Goal: Transaction & Acquisition: Book appointment/travel/reservation

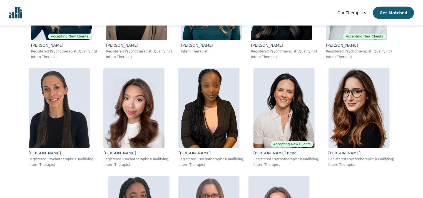
scroll to position [3421, 0]
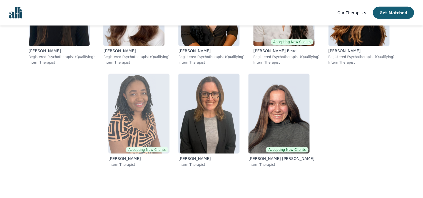
click at [169, 130] on img at bounding box center [138, 114] width 61 height 80
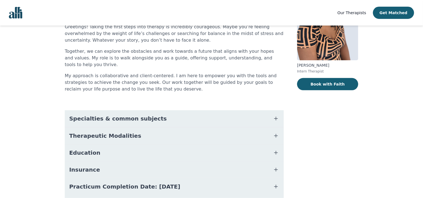
scroll to position [88, 0]
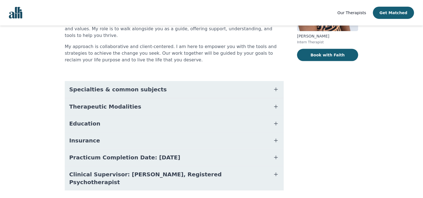
click at [138, 86] on span "Specialties & common subjects" at bounding box center [118, 90] width 98 height 8
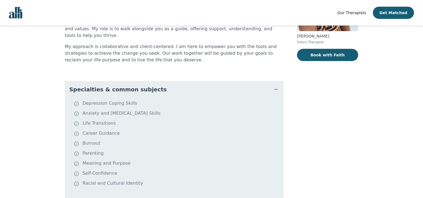
click at [138, 86] on span "Specialties & common subjects" at bounding box center [118, 90] width 98 height 8
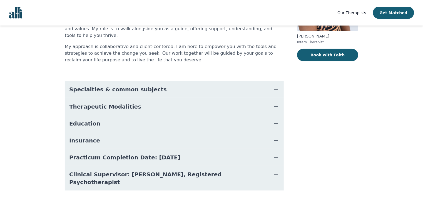
click at [95, 103] on span "Therapeutic Modalities" at bounding box center [105, 107] width 72 height 8
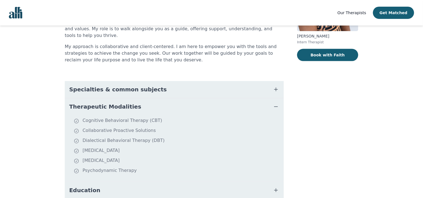
click at [103, 103] on span "Therapeutic Modalities" at bounding box center [105, 107] width 72 height 8
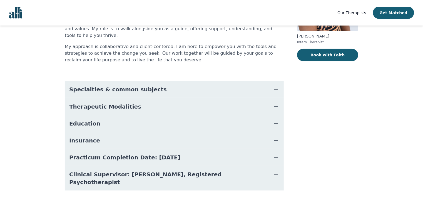
click at [101, 116] on button "Education" at bounding box center [174, 123] width 219 height 17
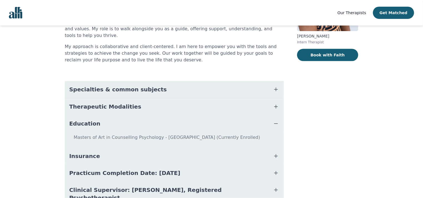
click at [101, 115] on button "Education" at bounding box center [174, 123] width 219 height 17
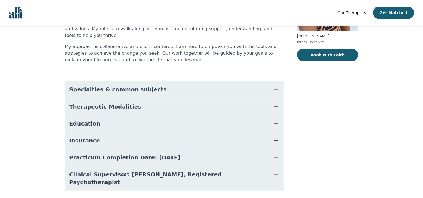
click at [102, 136] on button "Insurance" at bounding box center [174, 140] width 219 height 17
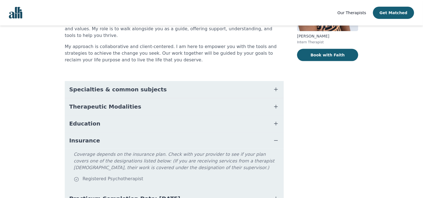
click at [104, 135] on button "Insurance" at bounding box center [174, 140] width 219 height 17
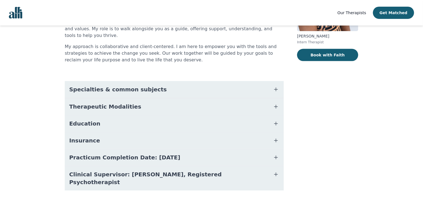
click at [104, 135] on button "Insurance" at bounding box center [174, 140] width 219 height 17
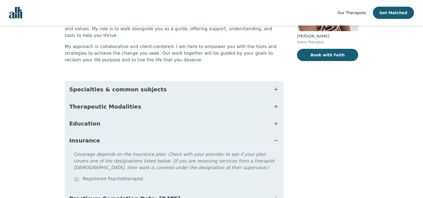
click at [104, 135] on button "Insurance" at bounding box center [174, 140] width 219 height 17
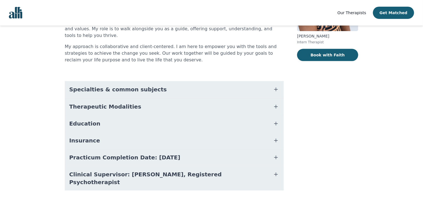
click at [107, 154] on span "Practicum Completion Date: [DATE]" at bounding box center [124, 158] width 111 height 8
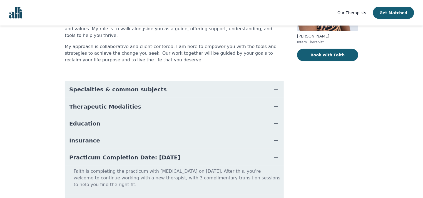
scroll to position [115, 0]
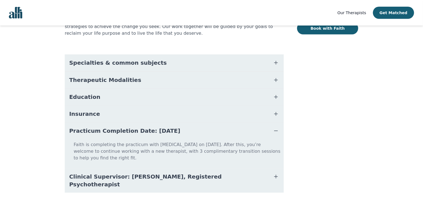
click at [105, 173] on span "Clinical Supervisor: [PERSON_NAME], Registered Psychotherapist" at bounding box center [167, 181] width 197 height 16
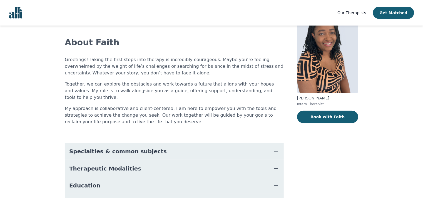
scroll to position [0, 0]
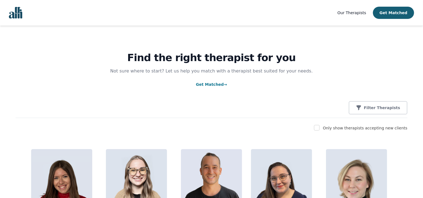
scroll to position [176, 0]
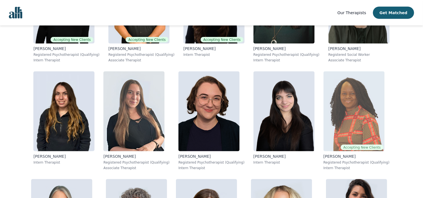
click at [339, 117] on img at bounding box center [354, 111] width 61 height 80
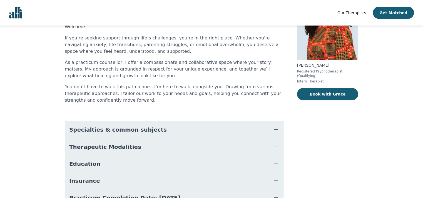
scroll to position [88, 0]
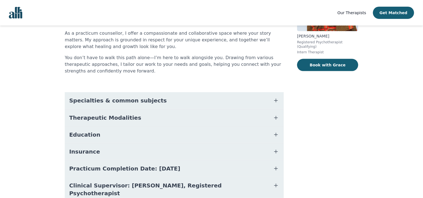
click at [117, 98] on span "Specialties & common subjects" at bounding box center [118, 101] width 98 height 8
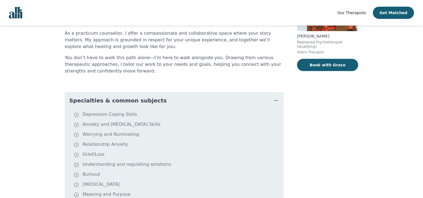
scroll to position [117, 0]
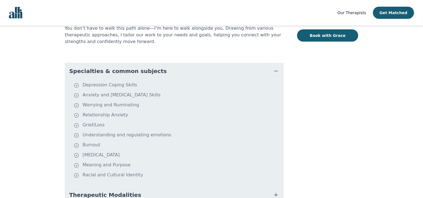
click at [114, 73] on span "Specialties & common subjects" at bounding box center [118, 71] width 98 height 8
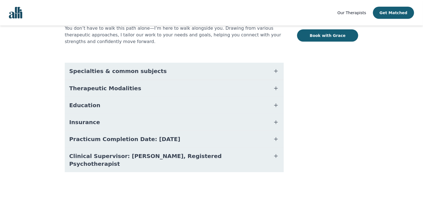
scroll to position [110, 0]
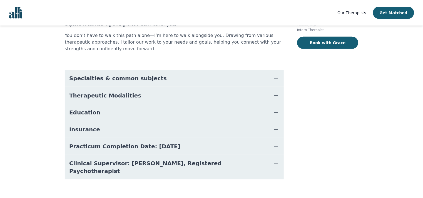
click at [82, 91] on button "Therapeutic Modalities" at bounding box center [174, 95] width 219 height 17
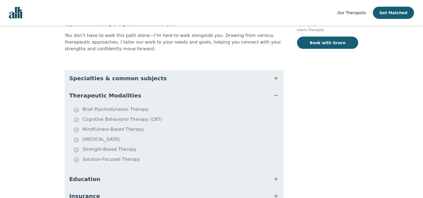
click at [82, 91] on button "Therapeutic Modalities" at bounding box center [174, 95] width 219 height 17
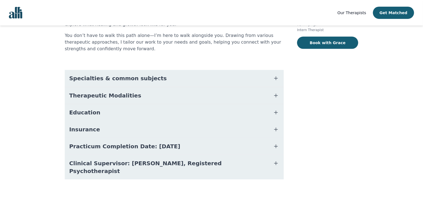
click at [82, 111] on span "Education" at bounding box center [84, 113] width 31 height 8
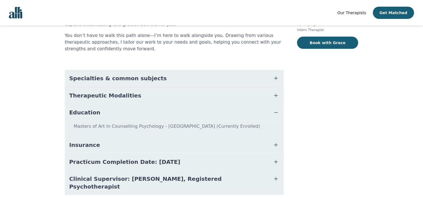
click at [84, 111] on span "Education" at bounding box center [84, 113] width 31 height 8
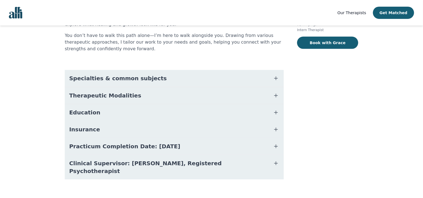
click at [91, 111] on span "Education" at bounding box center [84, 113] width 31 height 8
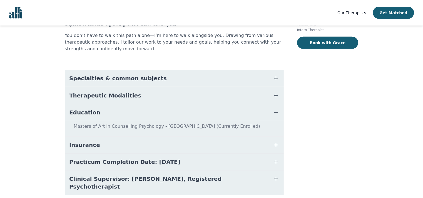
click at [91, 111] on span "Education" at bounding box center [84, 113] width 31 height 8
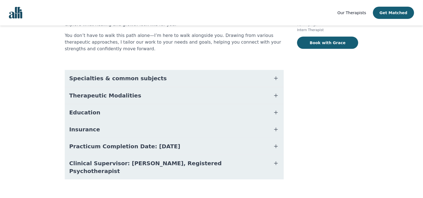
click at [79, 130] on span "Insurance" at bounding box center [84, 130] width 31 height 8
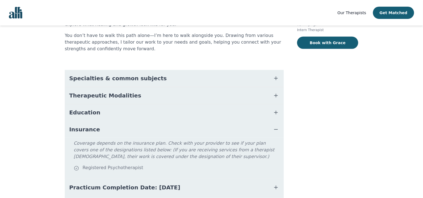
scroll to position [151, 0]
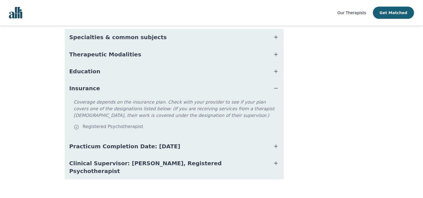
click at [90, 90] on span "Insurance" at bounding box center [84, 89] width 31 height 8
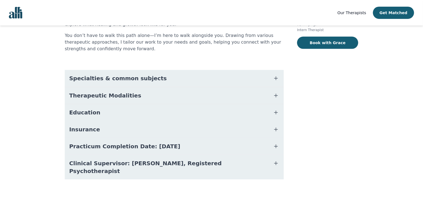
click at [82, 147] on span "Practicum Completion Date: [DATE]" at bounding box center [124, 147] width 111 height 8
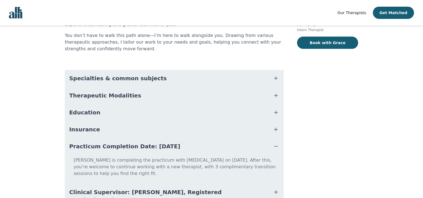
click at [84, 146] on span "Practicum Completion Date: [DATE]" at bounding box center [124, 147] width 111 height 8
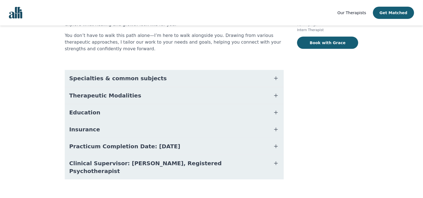
click at [84, 164] on span "Clinical Supervisor: [PERSON_NAME], Registered Psychotherapist" at bounding box center [167, 168] width 197 height 16
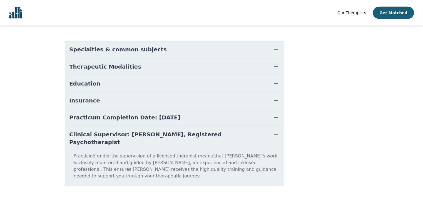
scroll to position [0, 0]
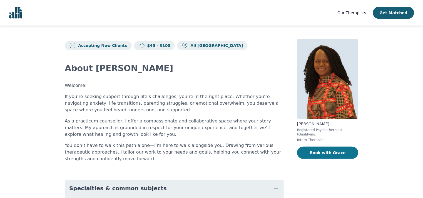
click at [335, 152] on button "Book with Grace" at bounding box center [327, 153] width 61 height 12
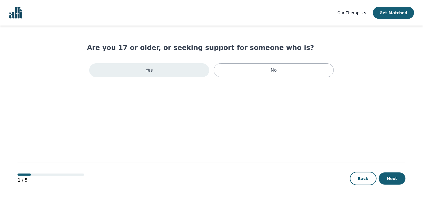
click at [171, 75] on div "Yes" at bounding box center [149, 70] width 120 height 14
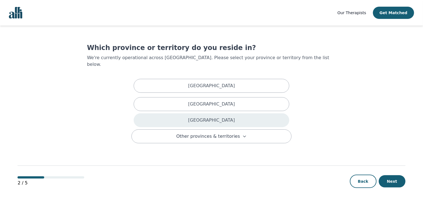
click at [223, 113] on div "[GEOGRAPHIC_DATA]" at bounding box center [212, 120] width 156 height 14
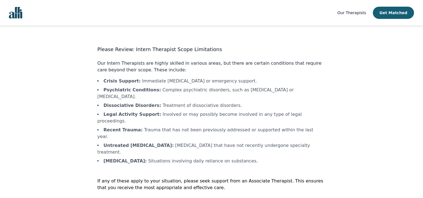
scroll to position [1, 0]
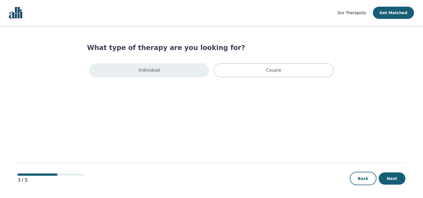
click at [167, 71] on div "Individual" at bounding box center [149, 70] width 120 height 14
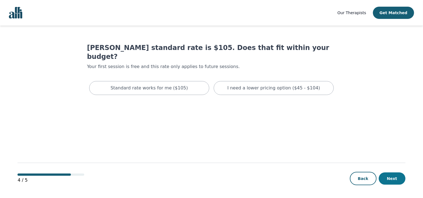
click at [391, 183] on button "Next" at bounding box center [392, 179] width 27 height 12
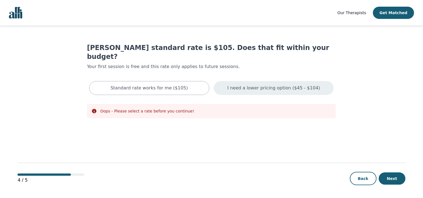
click at [252, 85] on p "I need a lower pricing option ($45 - $104)" at bounding box center [273, 88] width 93 height 7
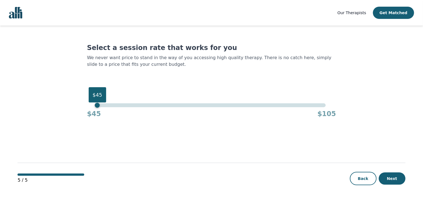
drag, startPoint x: 325, startPoint y: 105, endPoint x: 80, endPoint y: 116, distance: 245.8
click at [72, 113] on main "Select a session rate that works for you We never want price to stand in the wa…" at bounding box center [212, 112] width 388 height 173
click at [394, 179] on button "Next" at bounding box center [392, 179] width 27 height 12
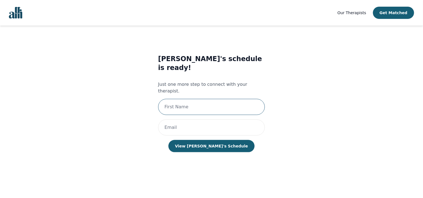
click at [214, 99] on input "text" at bounding box center [211, 107] width 107 height 16
type input "[PERSON_NAME]"
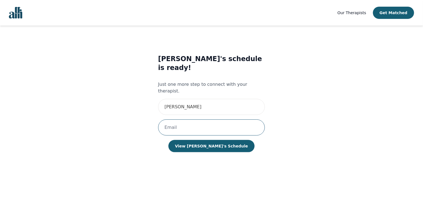
type input "q"
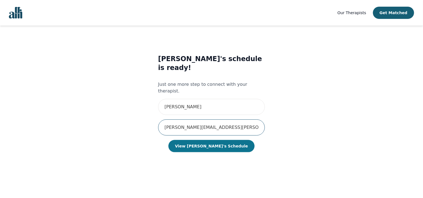
type input "[PERSON_NAME][EMAIL_ADDRESS][PERSON_NAME][DOMAIN_NAME]"
click at [212, 140] on button "View [PERSON_NAME]'s Schedule" at bounding box center [212, 146] width 86 height 12
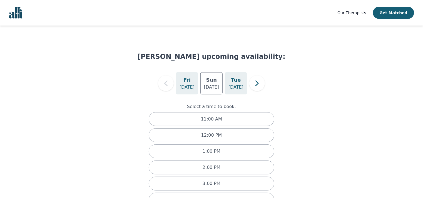
click at [233, 81] on h5 "Tue" at bounding box center [236, 80] width 10 height 8
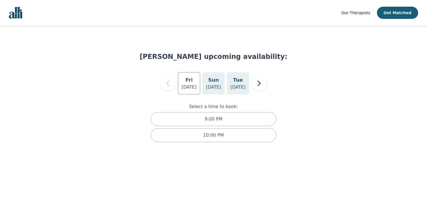
click at [215, 82] on h5 "Sun" at bounding box center [213, 80] width 11 height 8
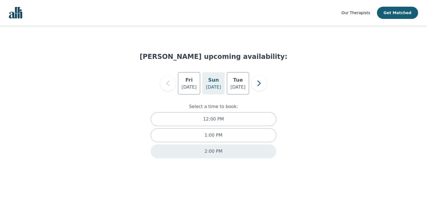
click at [212, 150] on p "2:00 PM" at bounding box center [214, 151] width 18 height 7
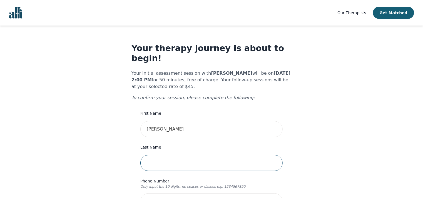
click at [197, 155] on input "text" at bounding box center [211, 163] width 142 height 16
type input "Adebayo"
type input "6043437969"
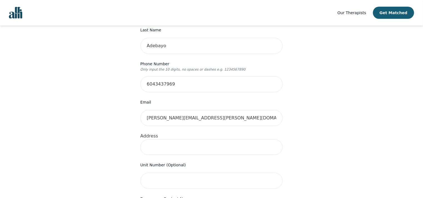
scroll to position [147, 0]
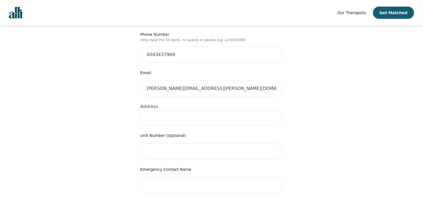
click at [219, 111] on input at bounding box center [211, 118] width 142 height 16
click at [205, 110] on input "[STREET_ADDRESS]" at bounding box center [211, 118] width 142 height 16
click at [207, 110] on input "[STREET_ADDRESS]" at bounding box center [211, 118] width 142 height 16
click at [208, 110] on input "[STREET_ADDRESS]" at bounding box center [211, 118] width 142 height 16
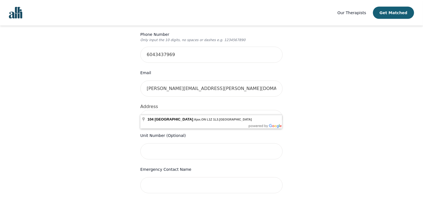
type input "[STREET_ADDRESS]"
click at [301, 100] on div "Your therapy journey is about to begin! Your initial assessment session with [P…" at bounding box center [212, 128] width 410 height 499
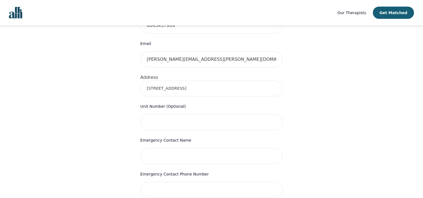
scroll to position [206, 0]
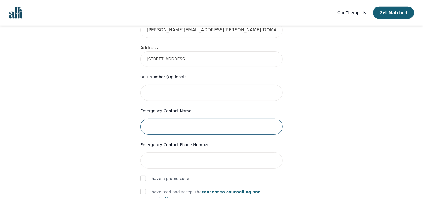
click at [201, 119] on input "text" at bounding box center [211, 127] width 142 height 16
type input "[PERSON_NAME]"
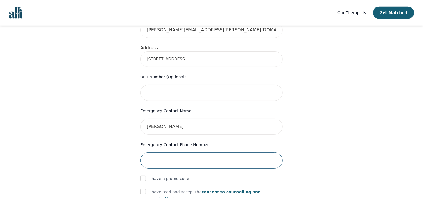
click at [200, 153] on input "tel" at bounding box center [211, 161] width 142 height 16
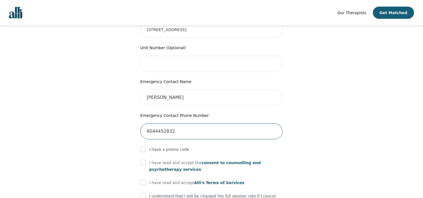
scroll to position [264, 0]
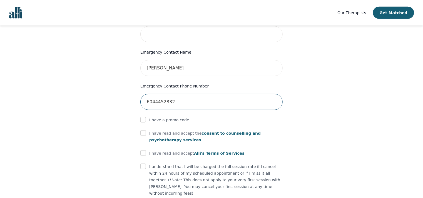
type input "6044452832"
click at [144, 130] on input "checkbox" at bounding box center [143, 133] width 6 height 6
checkbox input "true"
click at [144, 150] on input "checkbox" at bounding box center [143, 153] width 6 height 6
checkbox input "true"
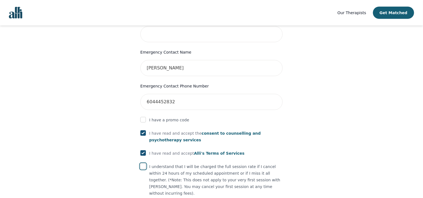
click at [144, 164] on input "checkbox" at bounding box center [143, 167] width 6 height 6
checkbox input "true"
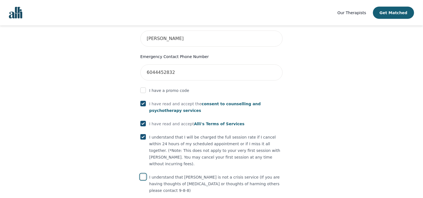
click at [144, 174] on input "checkbox" at bounding box center [143, 177] width 6 height 6
checkbox input "true"
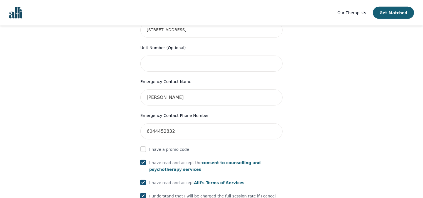
scroll to position [302, 0]
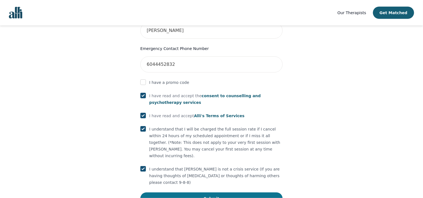
click at [218, 193] on button "Submit" at bounding box center [211, 199] width 142 height 12
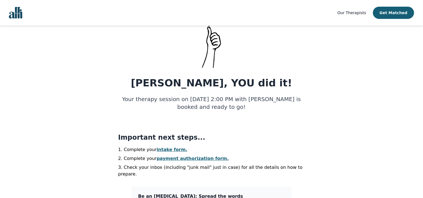
scroll to position [117, 0]
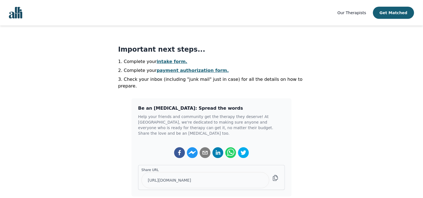
click at [168, 63] on link "intake form." at bounding box center [172, 61] width 31 height 5
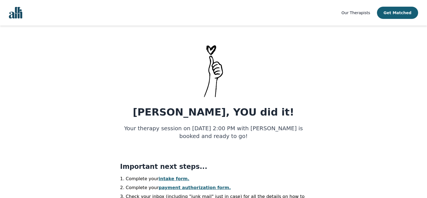
select select "[DEMOGRAPHIC_DATA]"
select select "he/him"
select select "Married"
select select "Doctorial degree"
select select "Other"
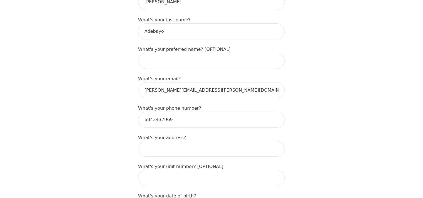
scroll to position [147, 0]
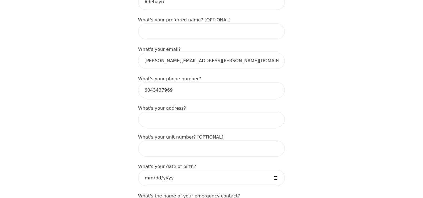
click at [207, 112] on input at bounding box center [211, 120] width 147 height 16
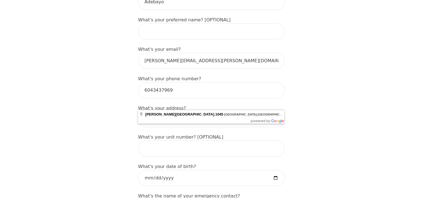
type input "A"
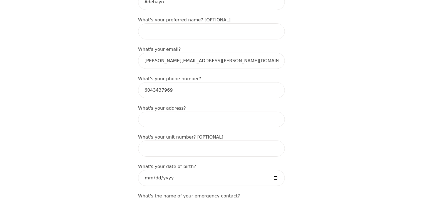
scroll to position [29, 0]
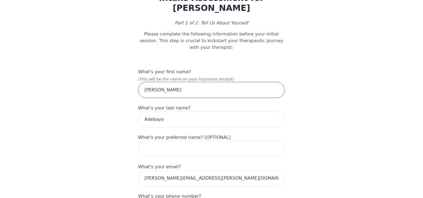
click at [178, 82] on input "[PERSON_NAME]" at bounding box center [211, 90] width 147 height 16
type input "[PERSON_NAME]"
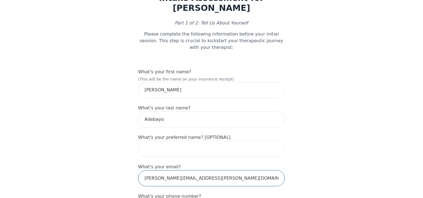
type input "[PERSON_NAME][EMAIL_ADDRESS][PERSON_NAME][DOMAIN_NAME]"
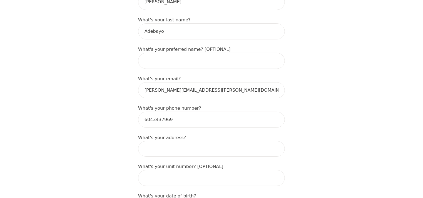
scroll to position [147, 0]
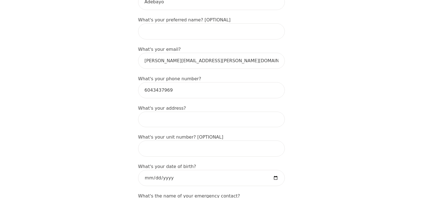
click at [209, 112] on input at bounding box center [211, 120] width 147 height 16
click at [206, 112] on input "[STREET_ADDRESS]" at bounding box center [211, 120] width 147 height 16
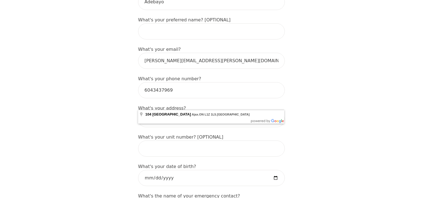
type input "[STREET_ADDRESS]"
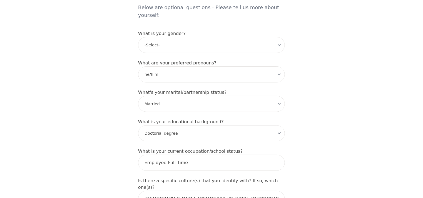
scroll to position [499, 0]
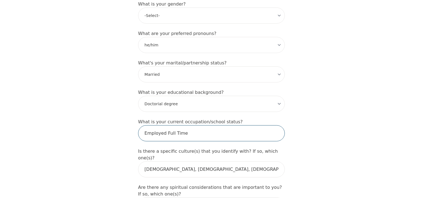
click at [239, 125] on input "Employed Full Time" at bounding box center [211, 133] width 147 height 16
type input "Employed Part Time"
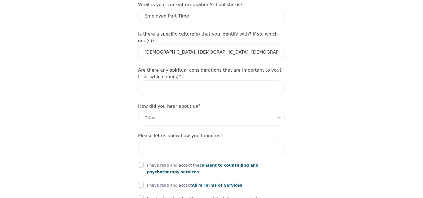
scroll to position [646, 0]
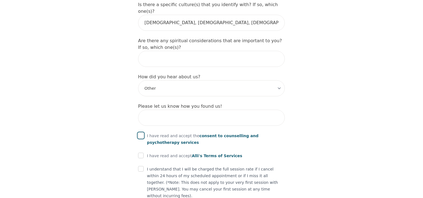
click at [142, 133] on input "checkbox" at bounding box center [141, 136] width 6 height 6
checkbox input "true"
click at [142, 153] on input "checkbox" at bounding box center [141, 156] width 6 height 6
checkbox input "true"
click at [142, 166] on input "checkbox" at bounding box center [141, 169] width 6 height 6
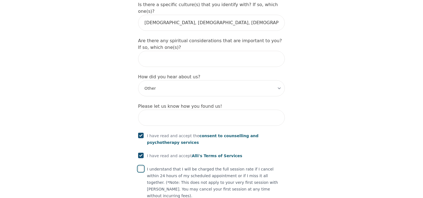
checkbox input "true"
click at [181, 110] on input "text" at bounding box center [211, 118] width 147 height 16
type input "I'm already a client"
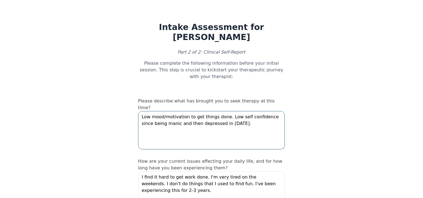
drag, startPoint x: 224, startPoint y: 101, endPoint x: 141, endPoint y: 94, distance: 83.2
click at [141, 111] on textarea "Low mood/motivation to get things done. Low self confidence since being manic a…" at bounding box center [211, 130] width 147 height 38
click at [173, 111] on textarea "I originally had low mood/motivation to get things done. Low self confidence si…" at bounding box center [211, 130] width 147 height 38
click at [176, 111] on textarea "I originally had low mood/motivation to get things done. Low self confidence si…" at bounding box center [211, 130] width 147 height 38
click at [187, 111] on textarea "I originally had low mood/motivation to get things done. Low self confidence si…" at bounding box center [211, 130] width 147 height 38
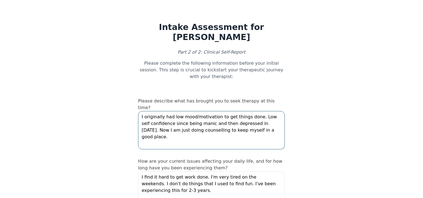
click at [258, 111] on textarea "I originally had low mood/motivation to get things done. Low self confidence si…" at bounding box center [211, 130] width 147 height 38
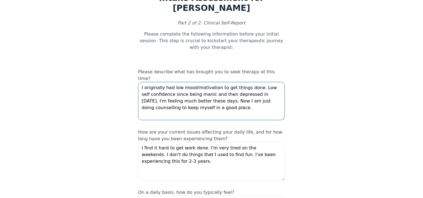
scroll to position [59, 0]
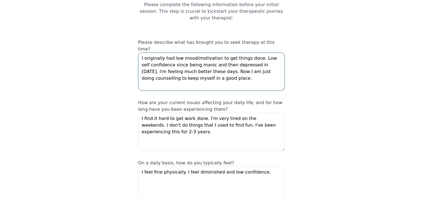
type textarea "I originally had low mood/motivation to get things done. Low self confidence si…"
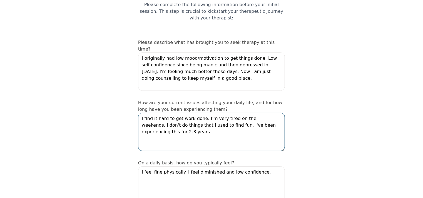
drag, startPoint x: 154, startPoint y: 108, endPoint x: 142, endPoint y: 94, distance: 18.5
click at [142, 113] on textarea "I find it hard to get work done. I'm very tired on the weekends. I don't do thi…" at bounding box center [211, 132] width 147 height 38
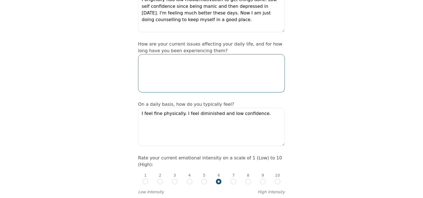
scroll to position [147, 0]
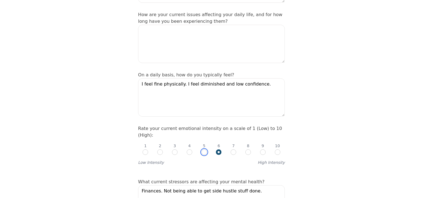
click at [205, 150] on input "radio" at bounding box center [205, 153] width 6 height 6
radio input "true"
radio input "false"
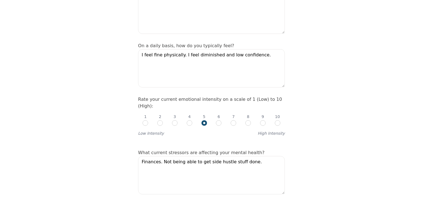
scroll to position [206, 0]
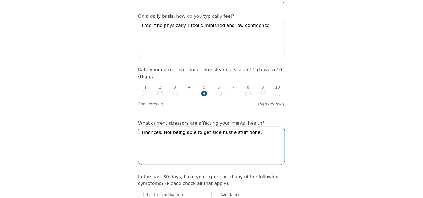
drag, startPoint x: 256, startPoint y: 98, endPoint x: 160, endPoint y: 100, distance: 95.1
click at [160, 127] on textarea "Finances. Not being able to get side hustle stuff done." at bounding box center [211, 146] width 147 height 38
type textarea "Finances. Projects are taking too long to pay off."
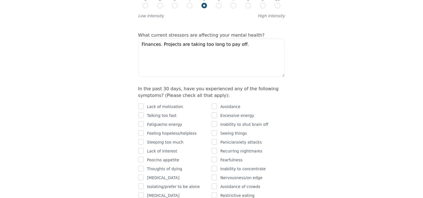
scroll to position [323, 0]
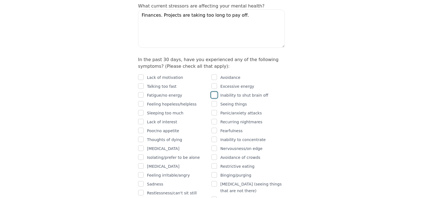
click at [215, 92] on input "checkbox" at bounding box center [215, 95] width 6 height 6
checkbox input "true"
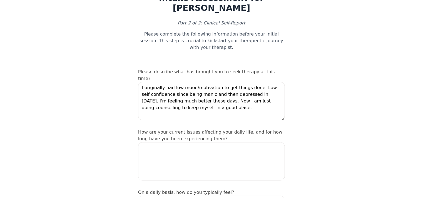
scroll to position [0, 0]
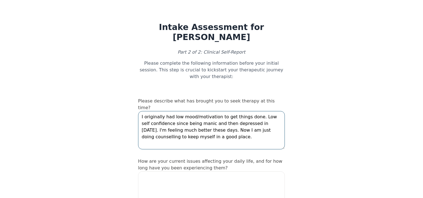
drag, startPoint x: 190, startPoint y: 107, endPoint x: 195, endPoint y: 115, distance: 8.7
click at [195, 115] on textarea "I originally had low mood/motivation to get things done. Low self confidence si…" at bounding box center [211, 130] width 147 height 38
type textarea "I originally had low mood/motivation to get things done. Low self confidence si…"
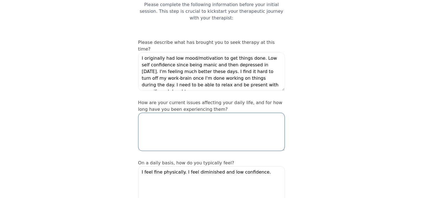
click at [254, 113] on textarea at bounding box center [211, 132] width 147 height 38
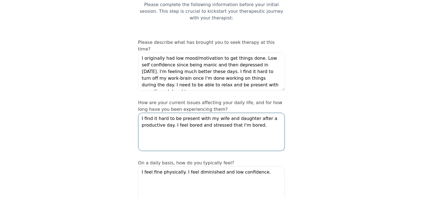
type textarea "I find it hard to be present with my wife and daughter after a productive day. …"
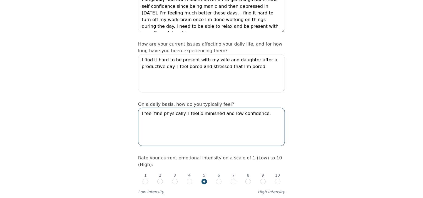
drag, startPoint x: 258, startPoint y: 87, endPoint x: 195, endPoint y: 91, distance: 63.8
click at [195, 108] on textarea "I feel fine physically. I feel diminished and low confidence." at bounding box center [211, 127] width 147 height 38
type textarea "I feel fine physically. I feel bored."
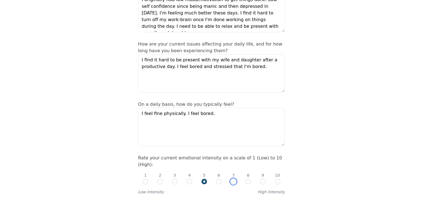
click at [235, 179] on input "radio" at bounding box center [234, 182] width 6 height 6
radio input "true"
radio input "false"
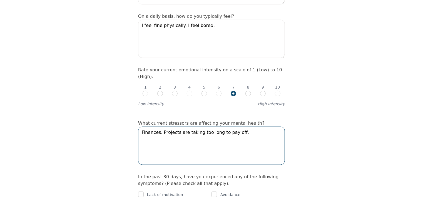
click at [253, 127] on textarea "Finances. Projects are taking too long to pay off." at bounding box center [211, 146] width 147 height 38
type textarea "Finances. Projects are taking too long to pay off. Feeling bored around my fami…"
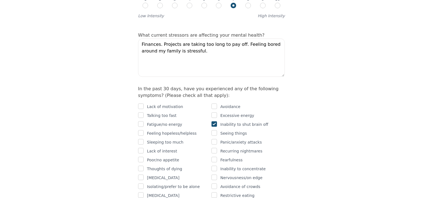
scroll to position [323, 0]
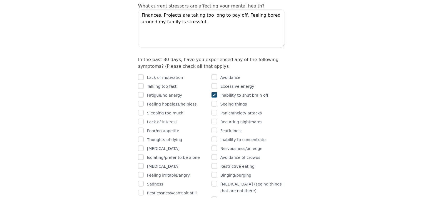
click at [140, 101] on input "checkbox" at bounding box center [141, 104] width 6 height 6
checkbox input "true"
click at [142, 119] on input "checkbox" at bounding box center [141, 122] width 6 height 6
checkbox input "true"
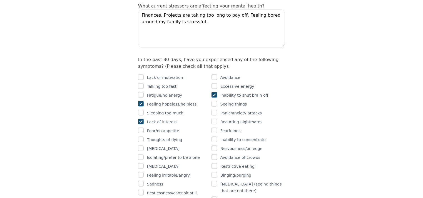
scroll to position [352, 0]
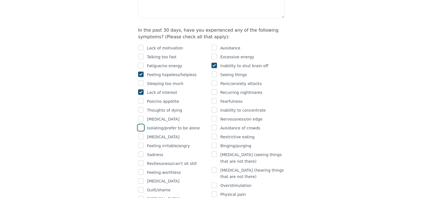
click at [142, 125] on input "checkbox" at bounding box center [141, 128] width 6 height 6
checkbox input "true"
click at [140, 161] on input "checkbox" at bounding box center [141, 164] width 6 height 6
checkbox input "true"
click at [142, 187] on input "checkbox" at bounding box center [141, 190] width 6 height 6
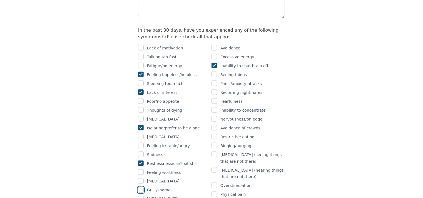
checkbox input "true"
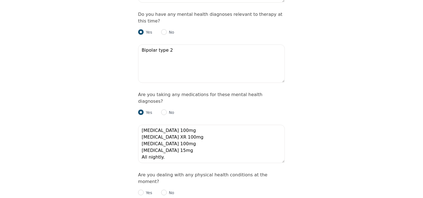
scroll to position [734, 0]
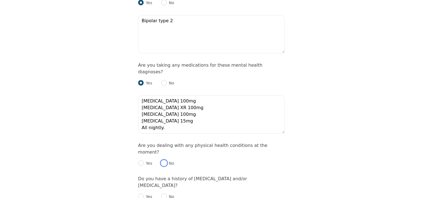
click at [162, 160] on input "radio" at bounding box center [164, 163] width 6 height 6
radio input "true"
click at [139, 194] on input "radio" at bounding box center [141, 197] width 6 height 6
radio input "true"
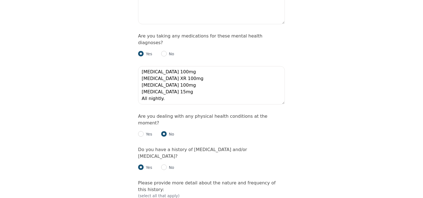
scroll to position [793, 0]
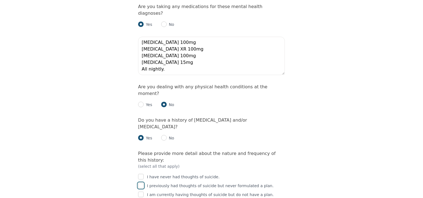
click at [140, 183] on input "checkbox" at bounding box center [141, 186] width 6 height 6
checkbox input "true"
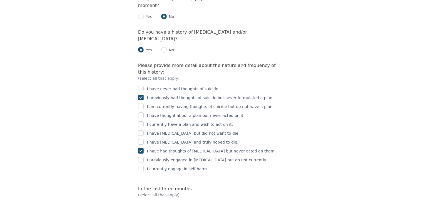
scroll to position [940, 0]
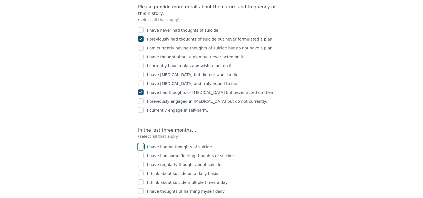
click at [142, 144] on input "checkbox" at bounding box center [141, 147] width 6 height 6
checkbox input "true"
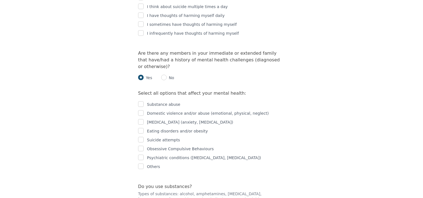
scroll to position [1145, 0]
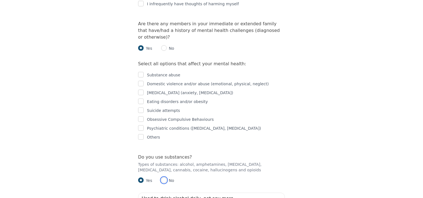
click at [165, 178] on input "radio" at bounding box center [164, 181] width 6 height 6
radio input "true"
radio input "false"
radio input "true"
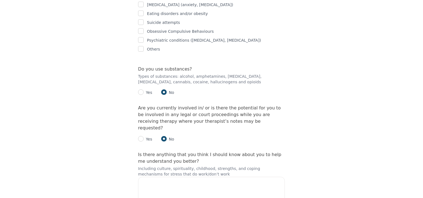
scroll to position [1241, 0]
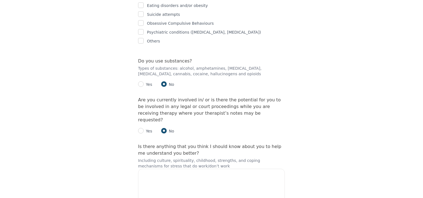
checkbox input "true"
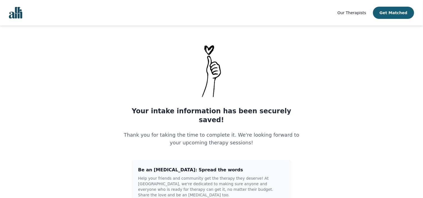
click at [361, 13] on span "Our Therapists" at bounding box center [352, 13] width 29 height 4
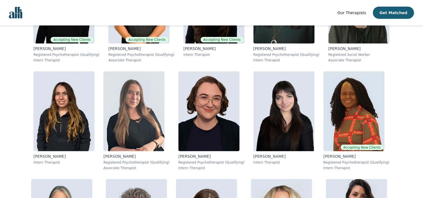
scroll to position [323, 0]
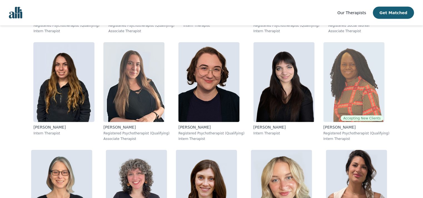
click at [324, 126] on p "[PERSON_NAME]" at bounding box center [357, 128] width 66 height 6
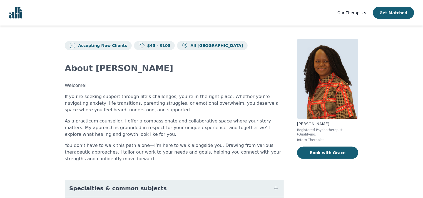
drag, startPoint x: 298, startPoint y: 124, endPoint x: 326, endPoint y: 124, distance: 28.9
click at [326, 124] on p "[PERSON_NAME]" at bounding box center [327, 124] width 61 height 6
copy p "[PERSON_NAME]"
click at [392, 115] on main "Accepting New Clients $45 - $105 All Canada About [PERSON_NAME] Welcome! If you…" at bounding box center [211, 171] width 423 height 291
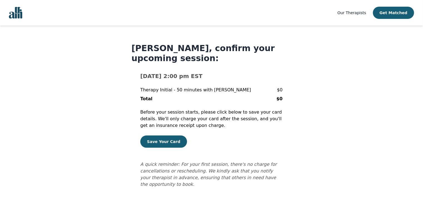
scroll to position [1, 0]
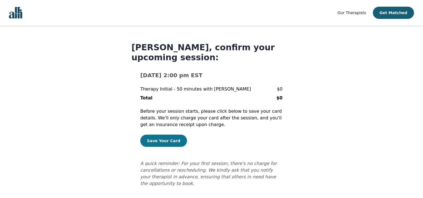
click at [172, 142] on button "Save Your Card" at bounding box center [163, 141] width 47 height 12
